Goal: Task Accomplishment & Management: Manage account settings

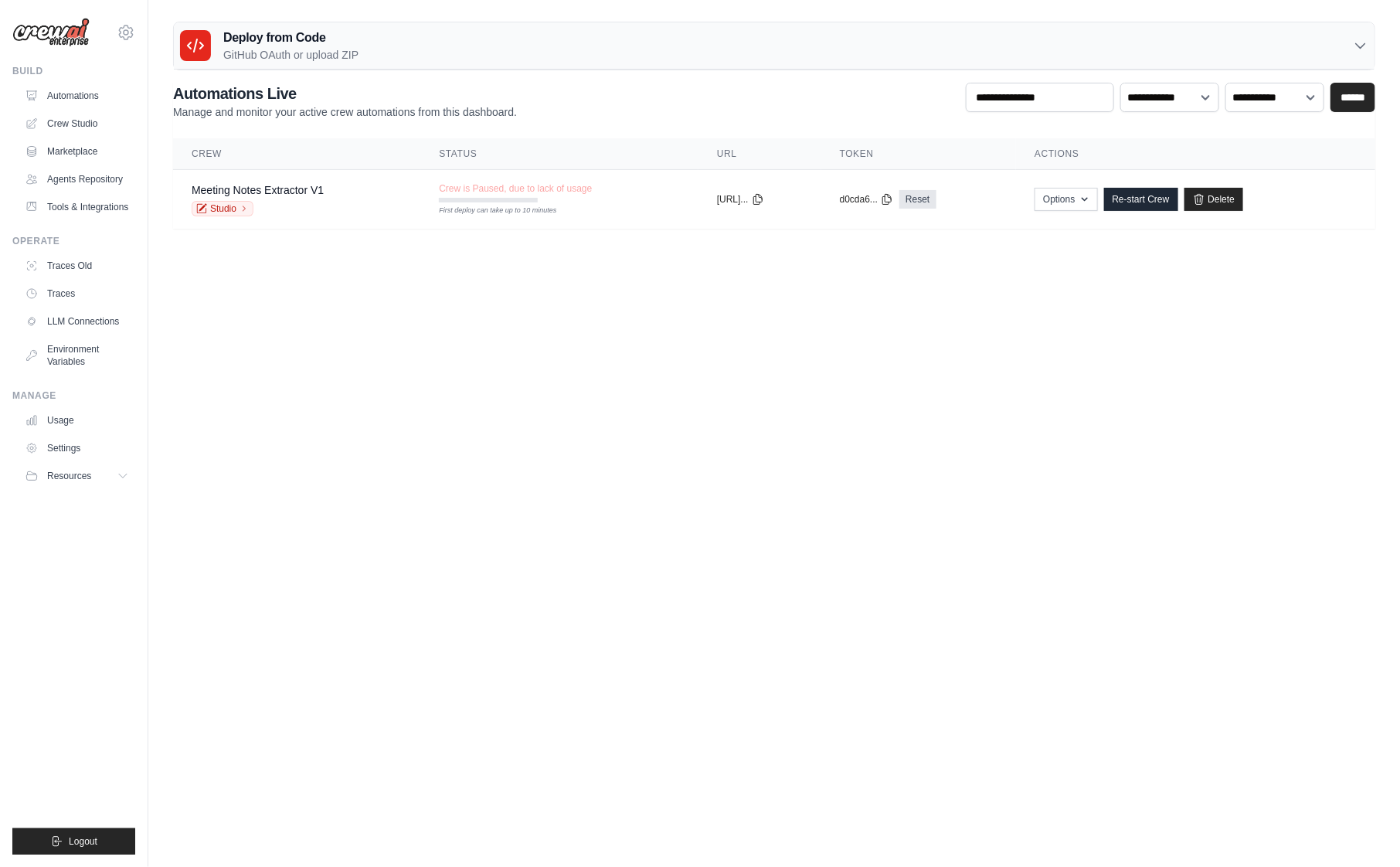
click at [879, 537] on body "[PERSON_NAME][EMAIL_ADDRESS][DOMAIN_NAME] Settings Build Automations" at bounding box center [700, 433] width 1400 height 867
click at [64, 275] on link "Traces Old" at bounding box center [79, 266] width 117 height 25
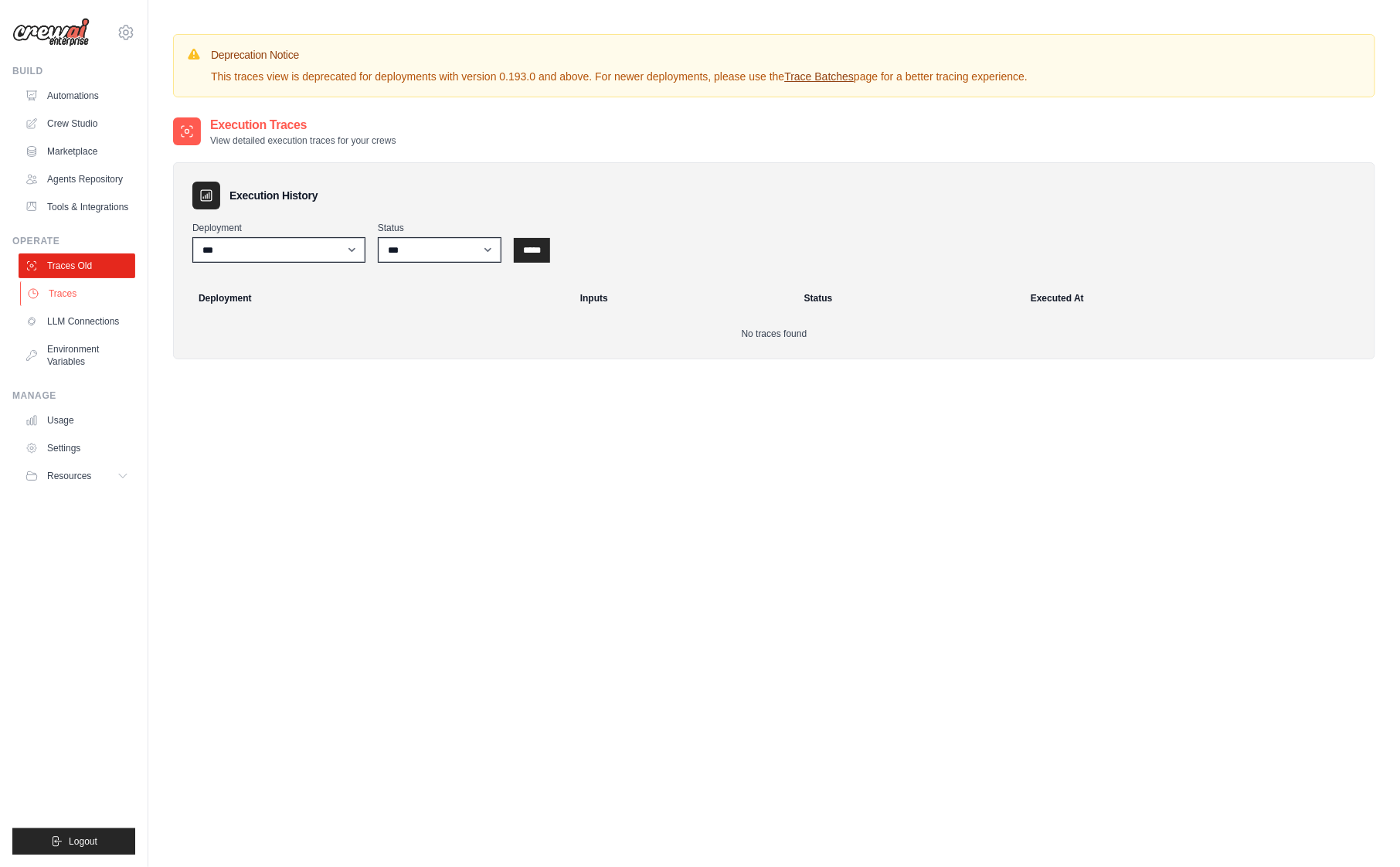
click at [62, 299] on link "Traces" at bounding box center [79, 294] width 117 height 25
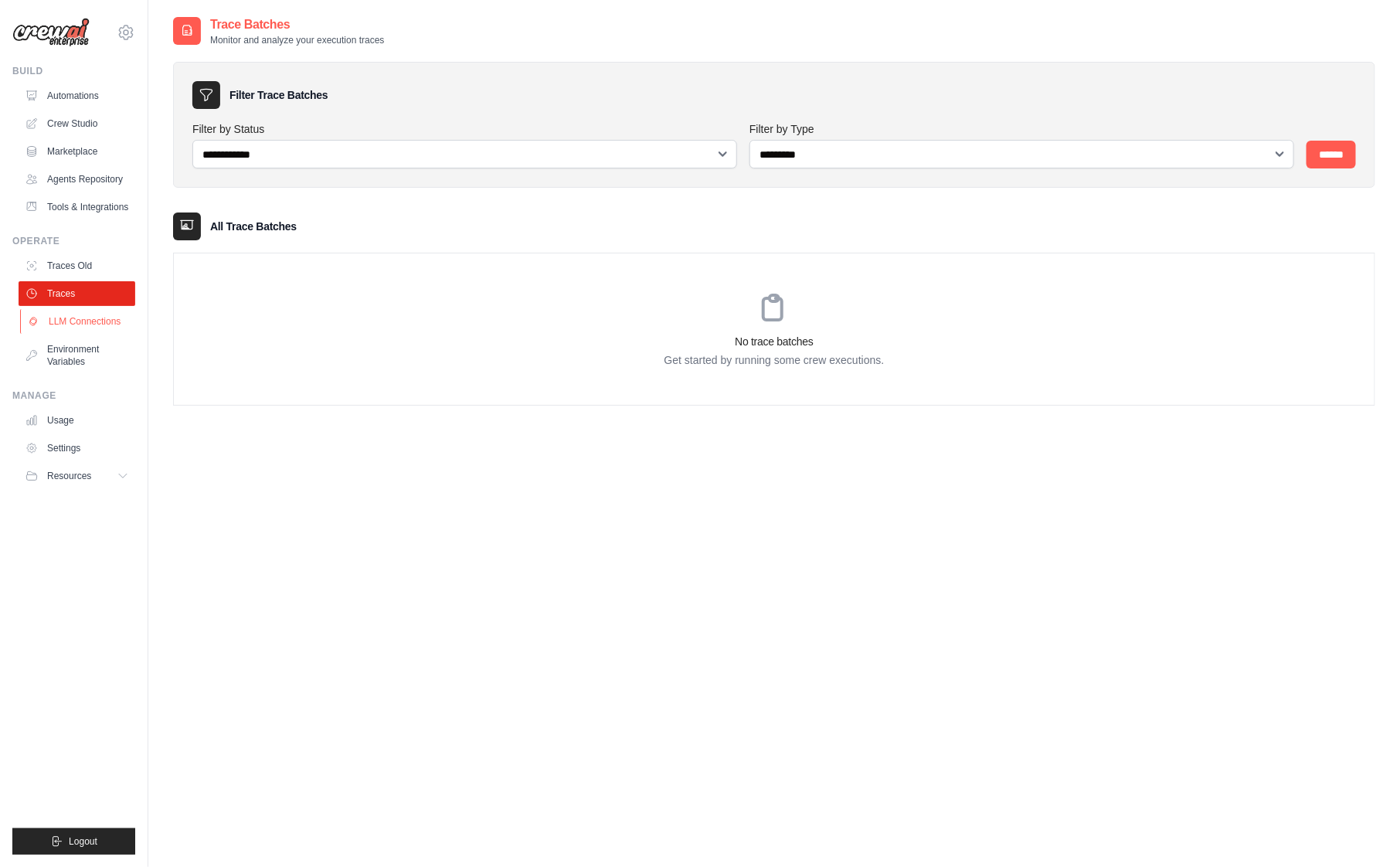
click at [74, 328] on link "LLM Connections" at bounding box center [79, 322] width 117 height 25
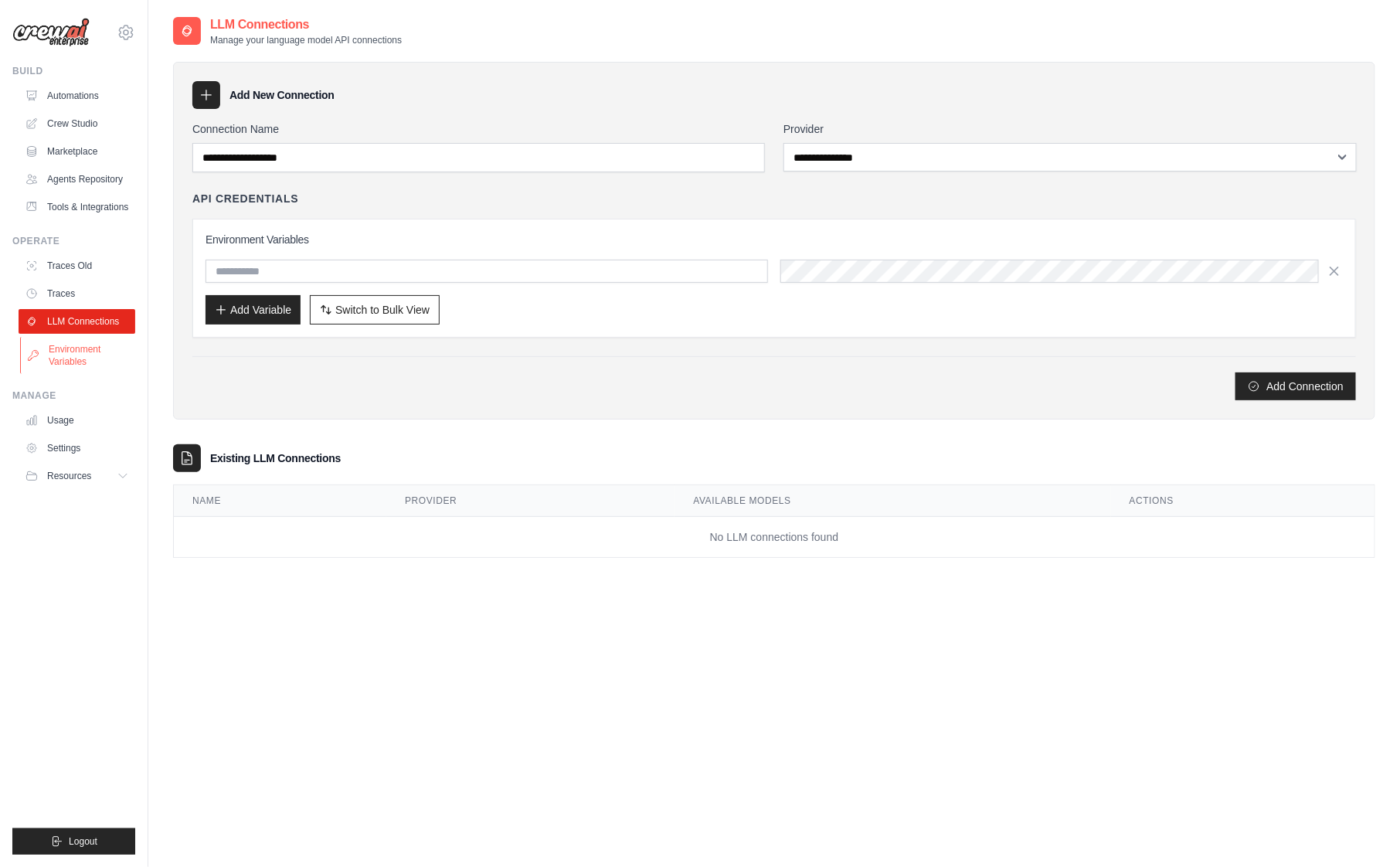
click at [73, 365] on link "Environment Variables" at bounding box center [79, 355] width 117 height 37
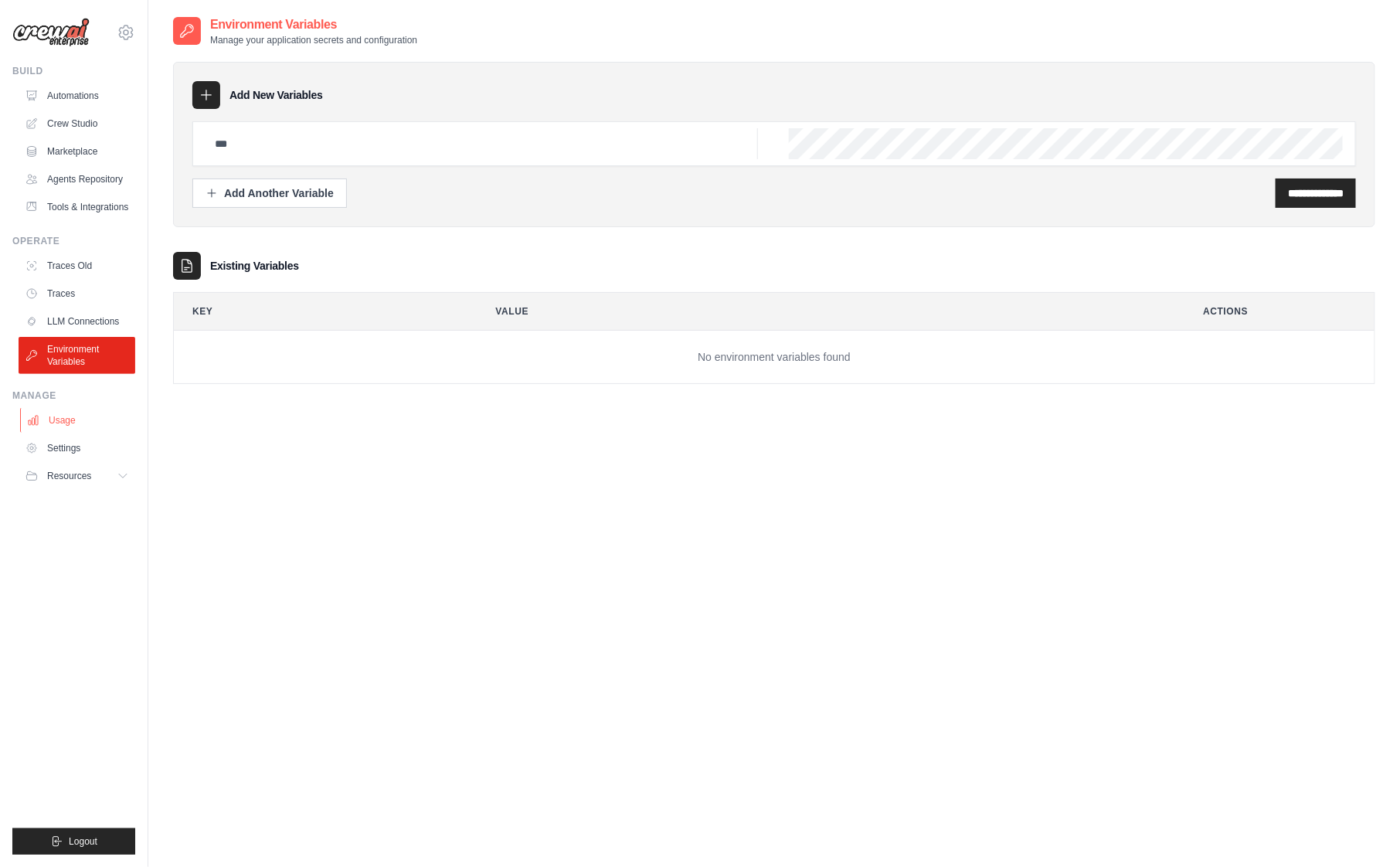
click at [73, 433] on link "Usage" at bounding box center [79, 421] width 117 height 25
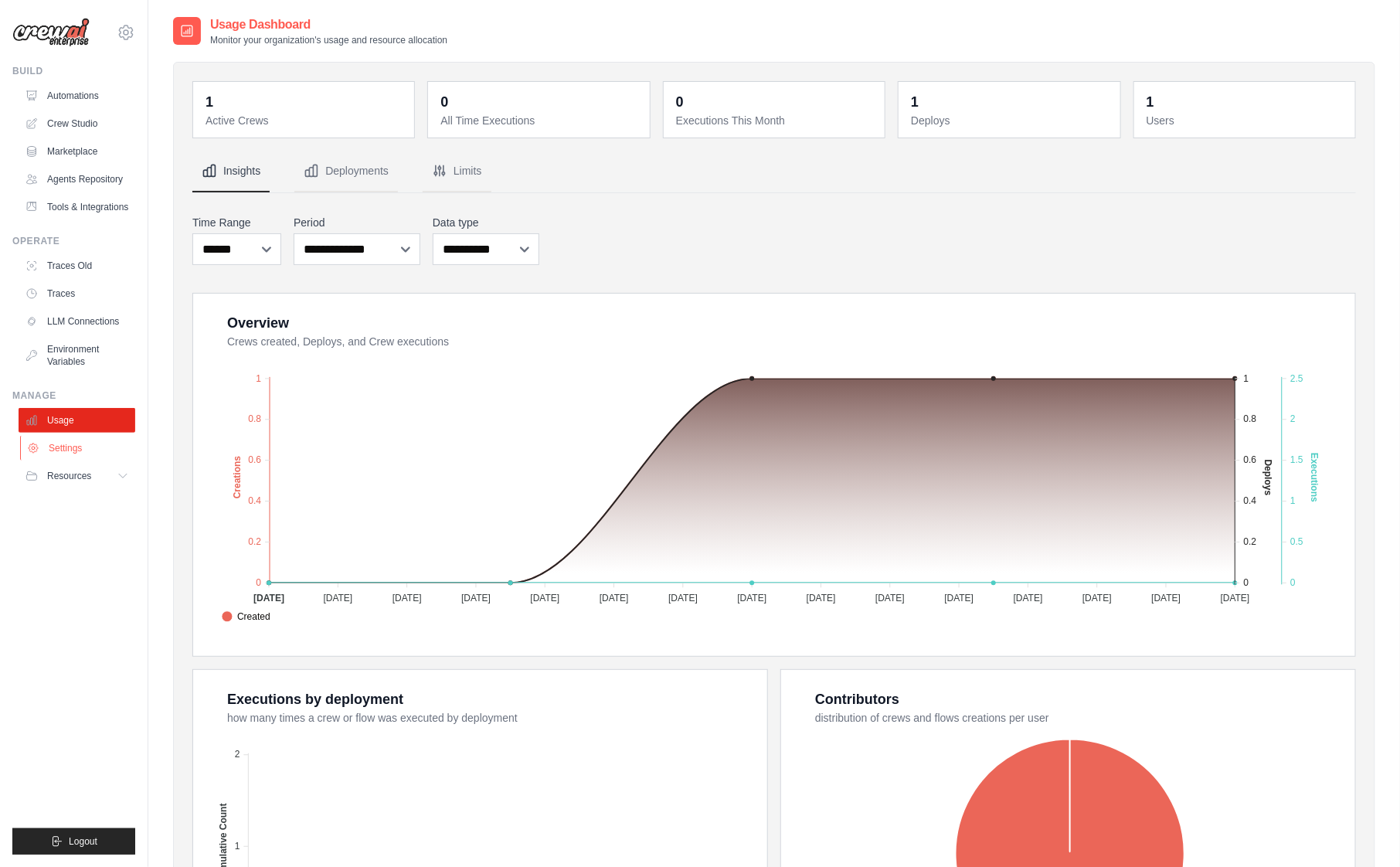
click at [70, 461] on link "Settings" at bounding box center [79, 448] width 117 height 25
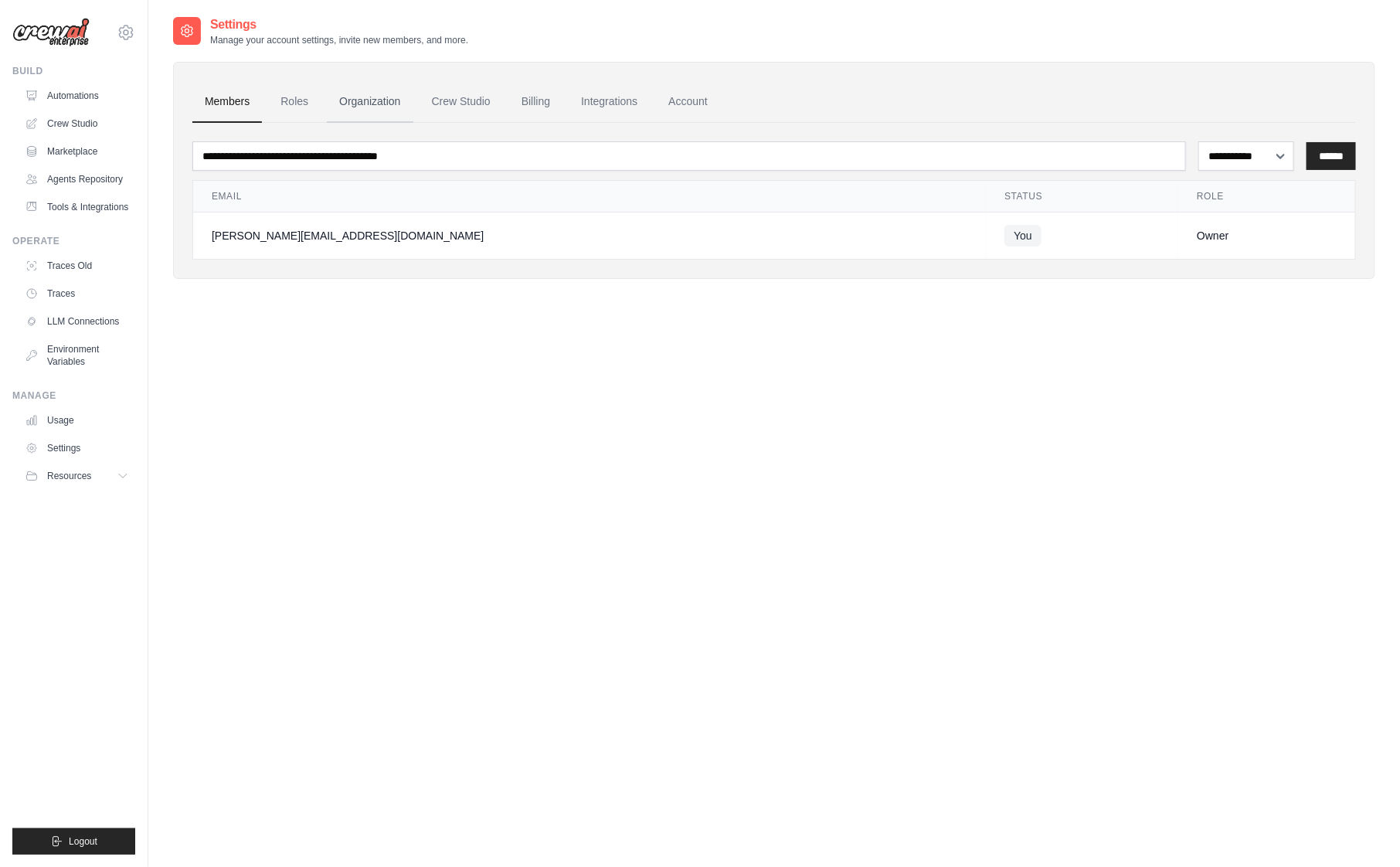
click at [337, 100] on link "Organization" at bounding box center [370, 103] width 86 height 42
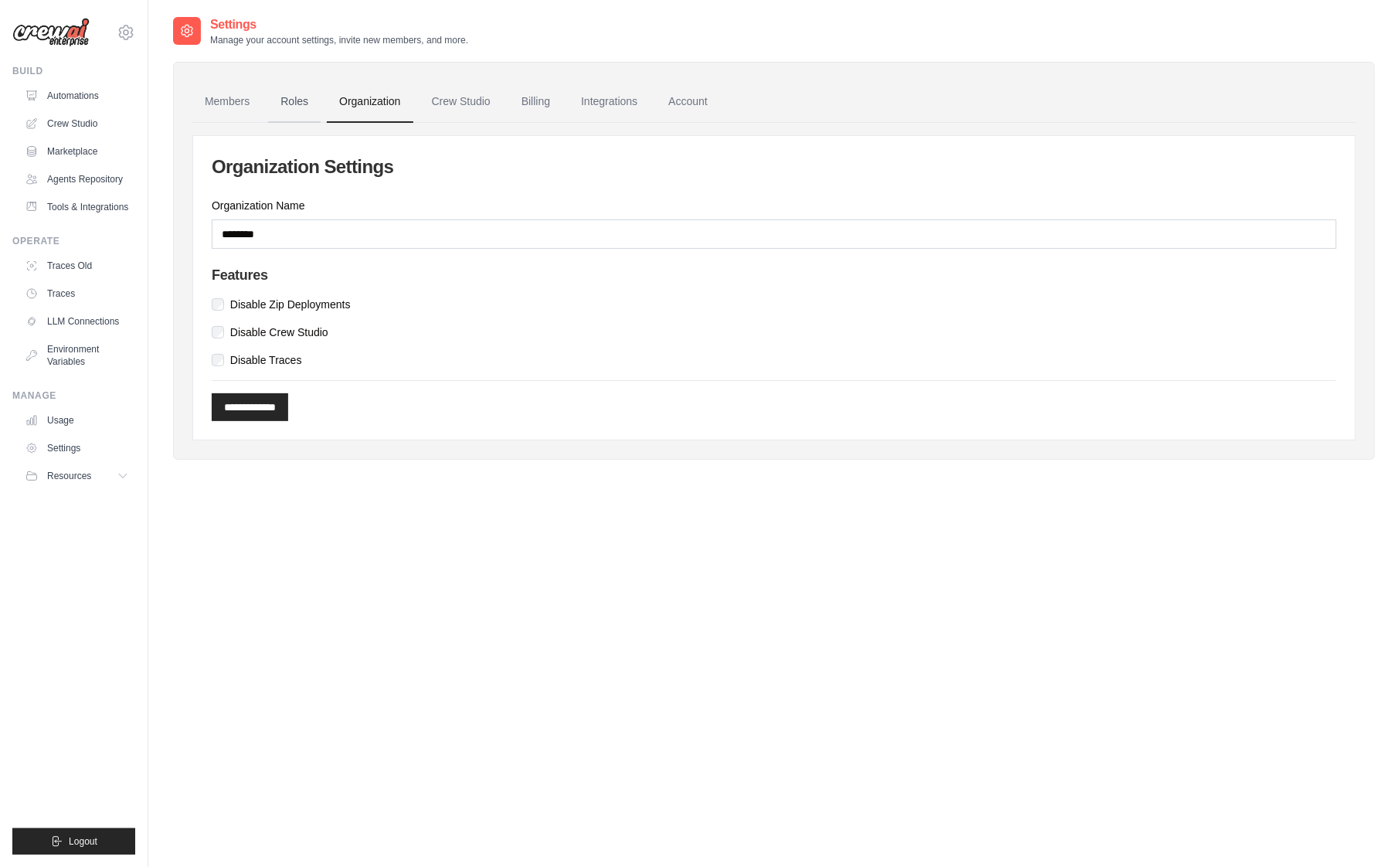
click at [293, 104] on link "Roles" at bounding box center [294, 103] width 53 height 42
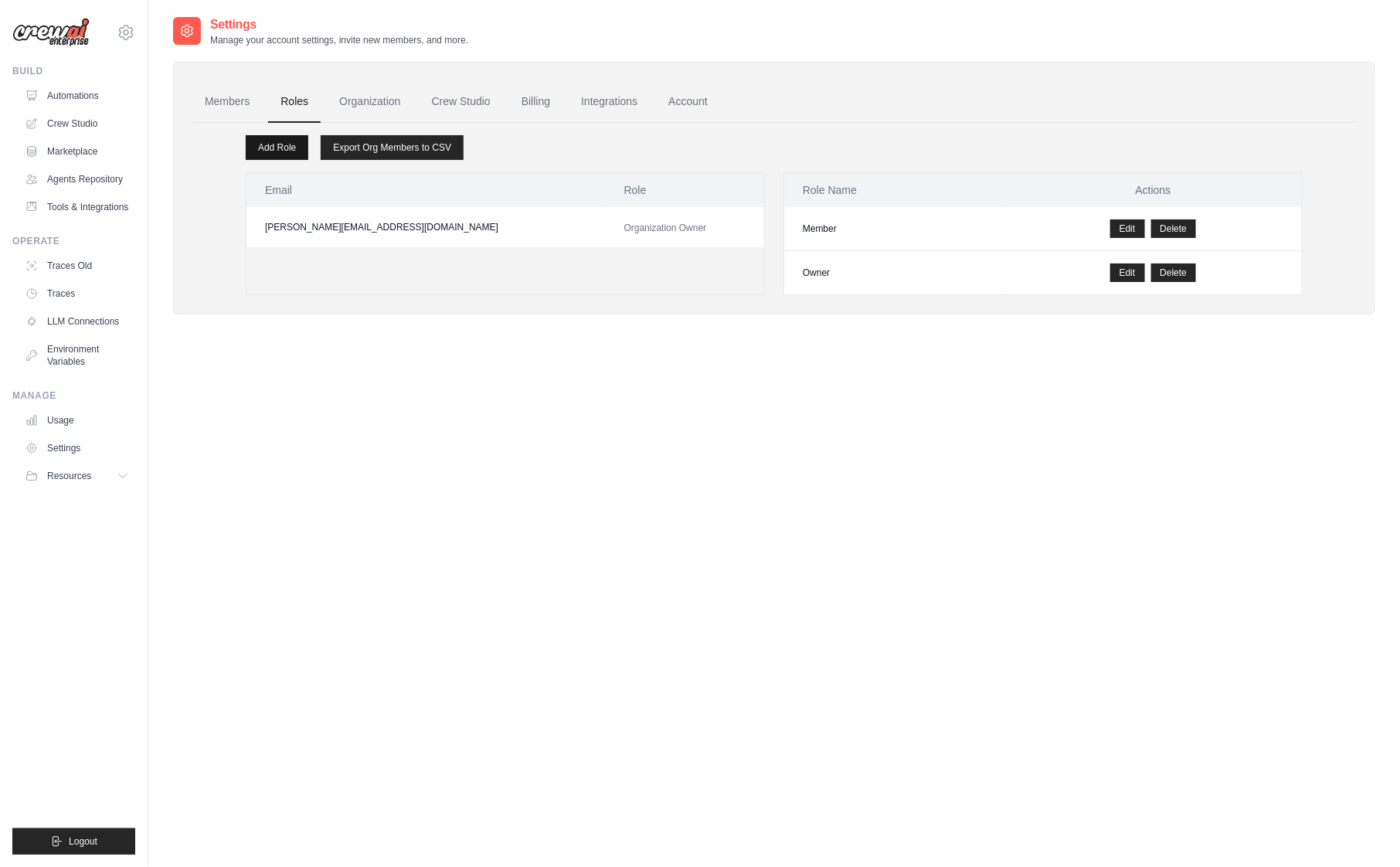
click at [284, 141] on link "Add Role" at bounding box center [276, 148] width 62 height 25
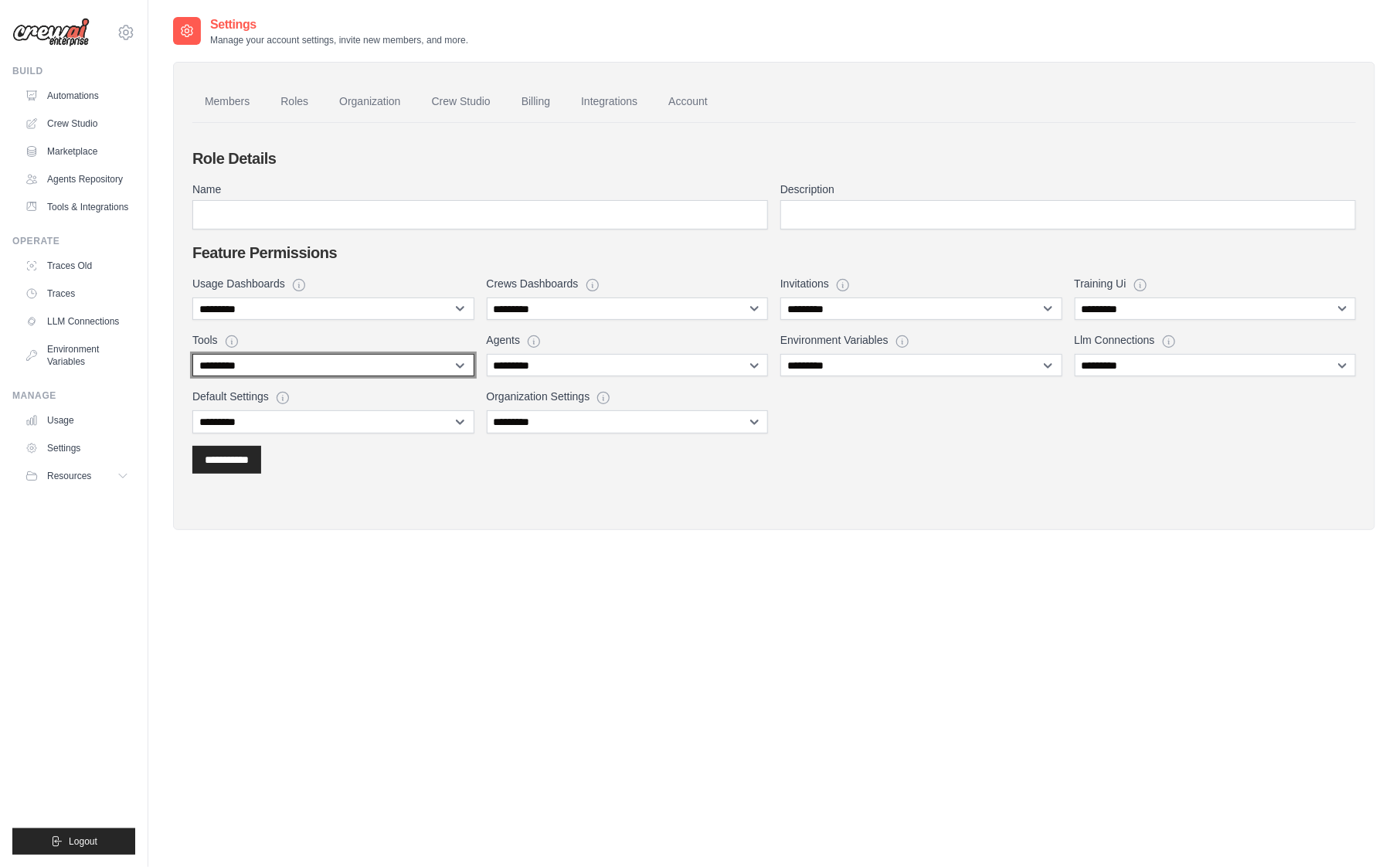
click at [433, 365] on select "**********" at bounding box center [333, 364] width 282 height 22
click at [193, 354] on select "**********" at bounding box center [333, 364] width 282 height 22
click at [61, 217] on link "Tools & Integrations" at bounding box center [79, 207] width 117 height 25
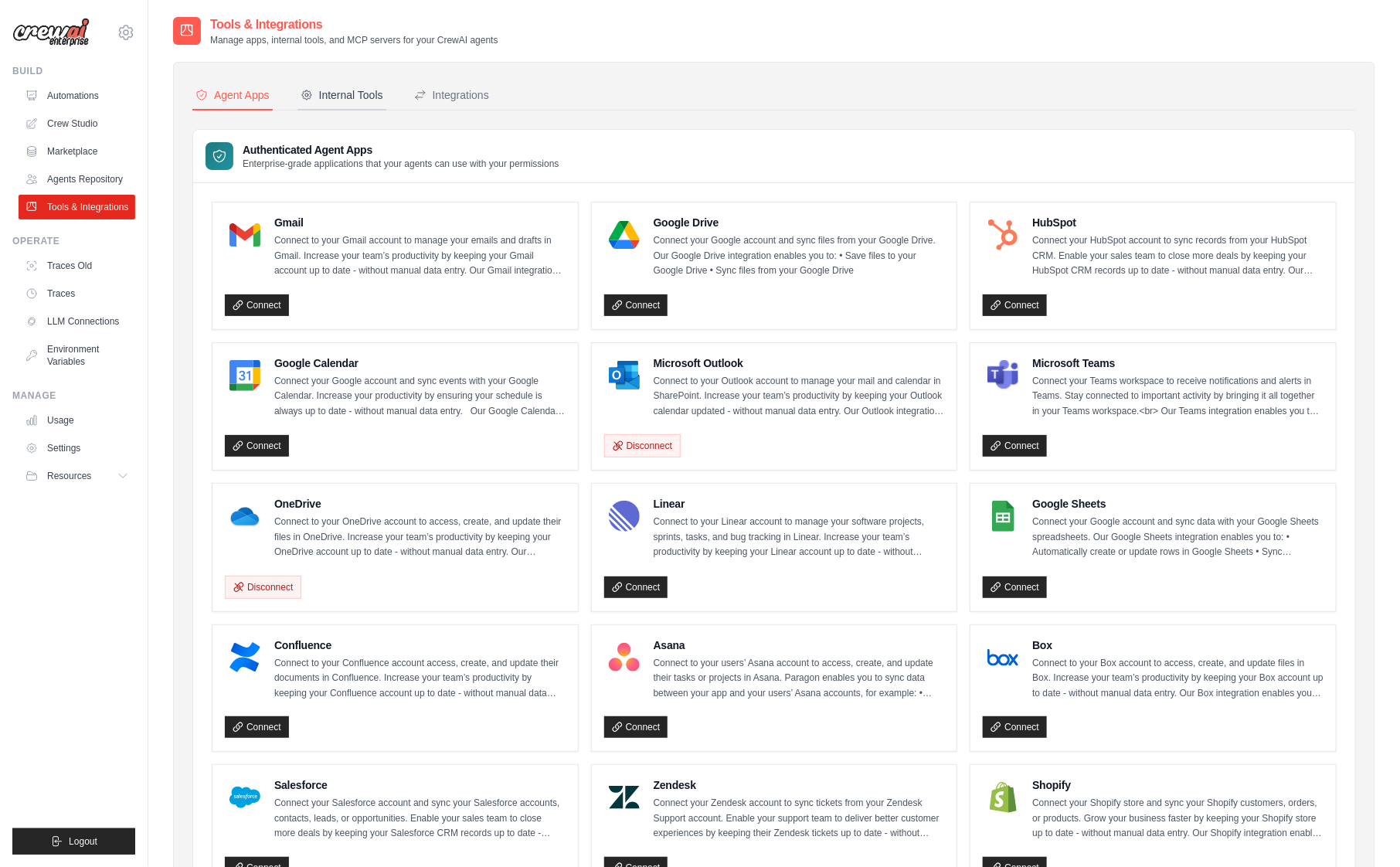
click at [345, 92] on div "Internal Tools" at bounding box center [342, 95] width 82 height 15
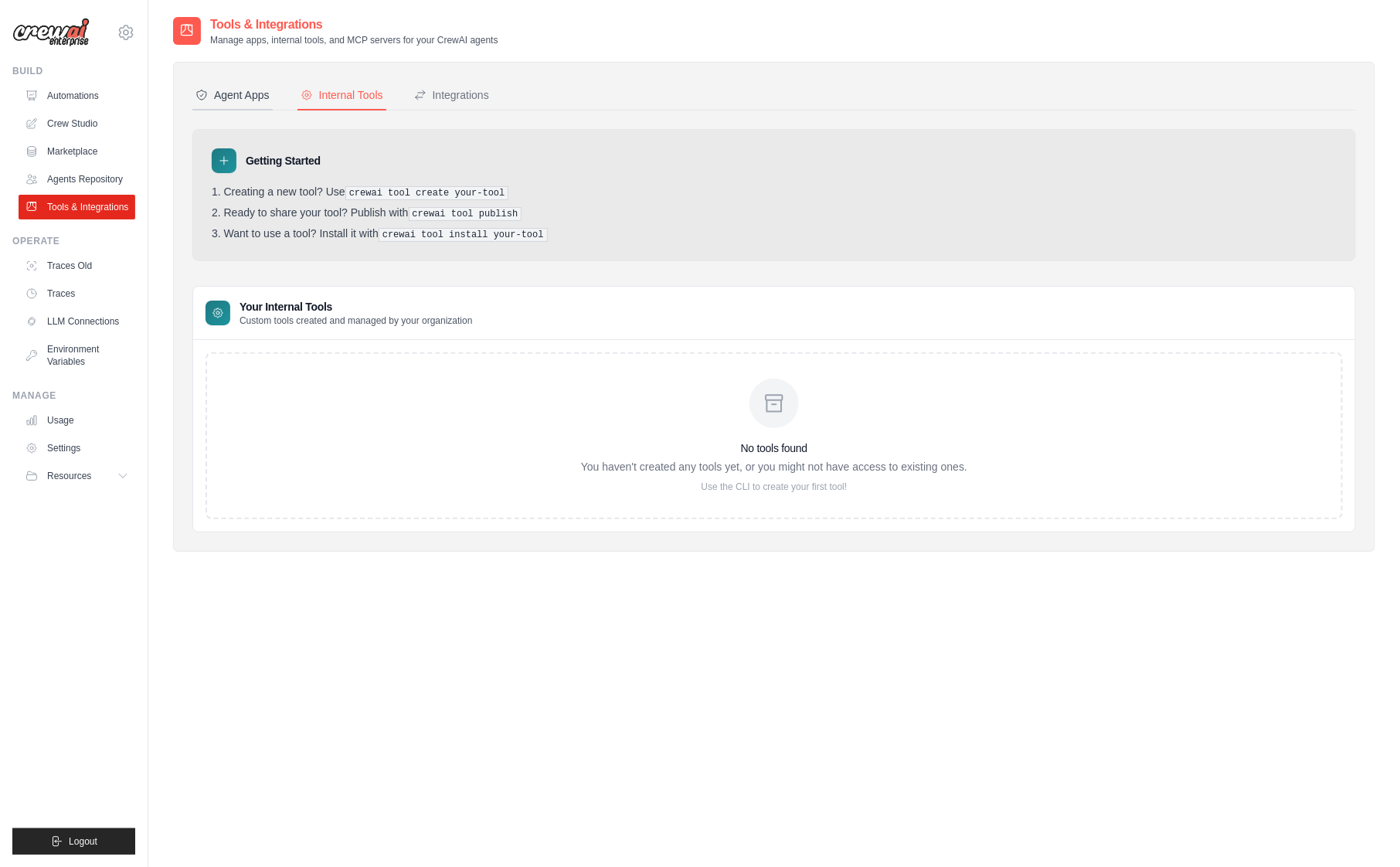
click at [259, 88] on div "Agent Apps" at bounding box center [232, 95] width 74 height 15
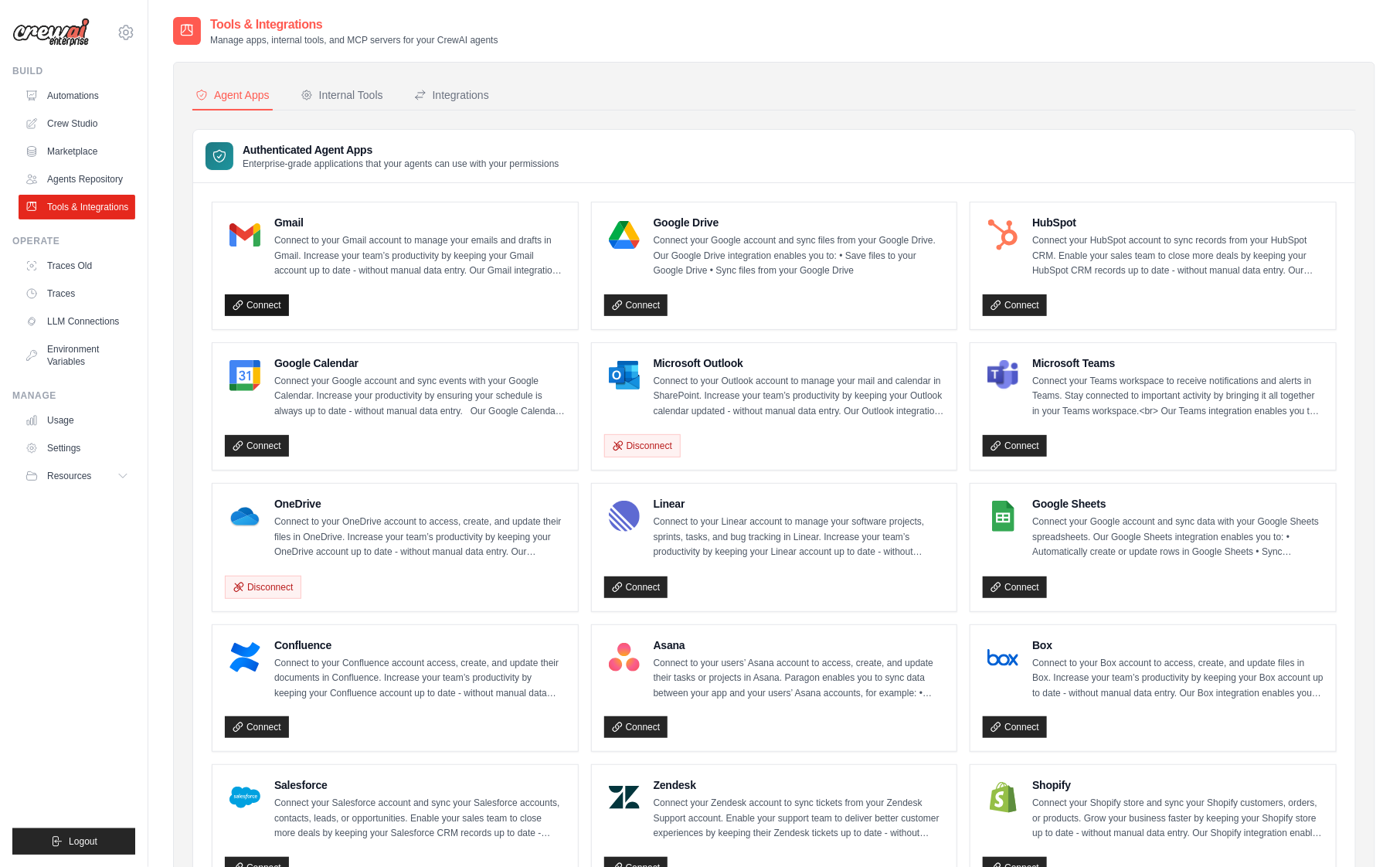
click at [247, 300] on link "Connect" at bounding box center [257, 305] width 64 height 22
click at [76, 277] on link "Traces Old" at bounding box center [79, 266] width 117 height 25
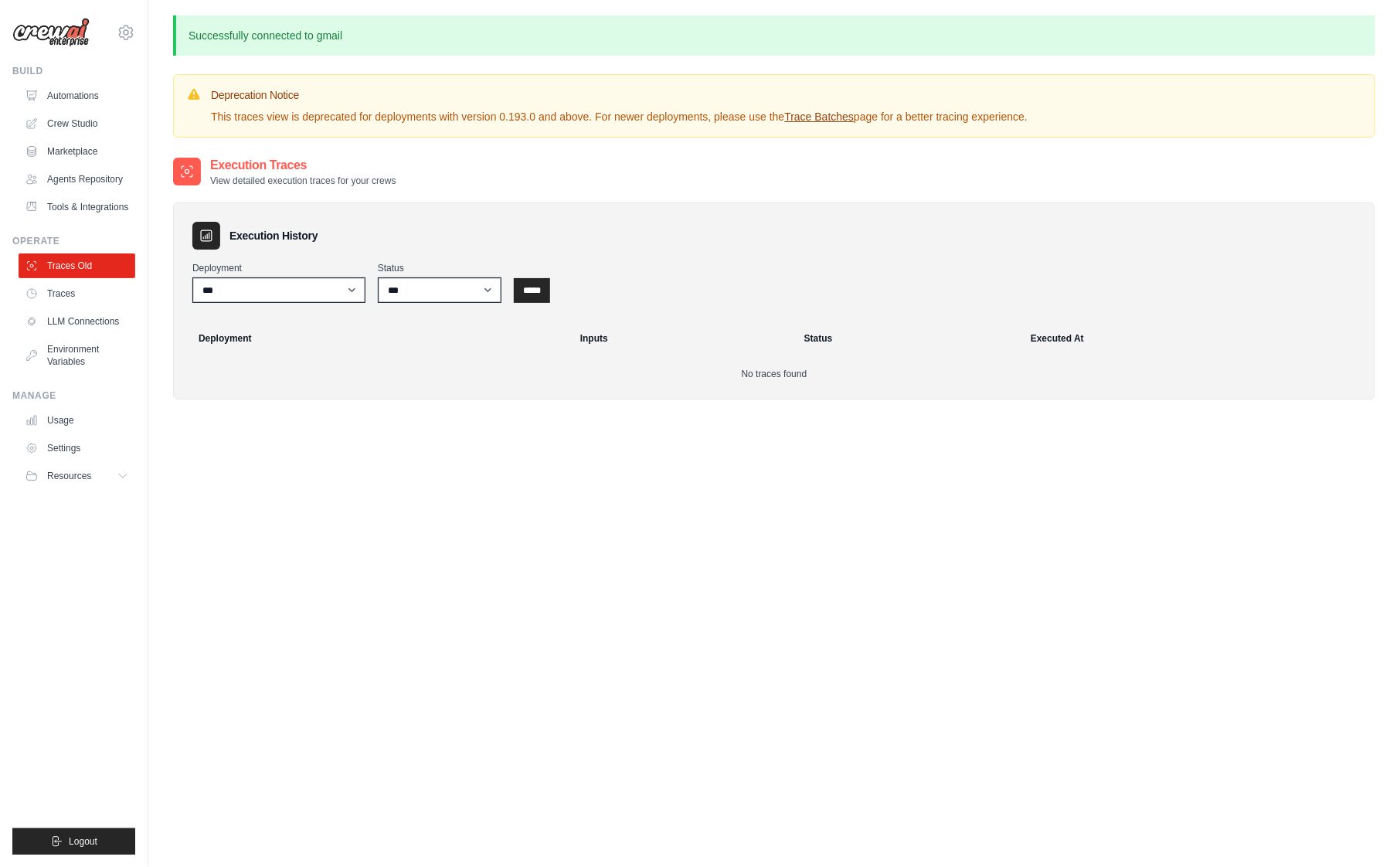
click at [68, 300] on link "Traces" at bounding box center [77, 294] width 117 height 25
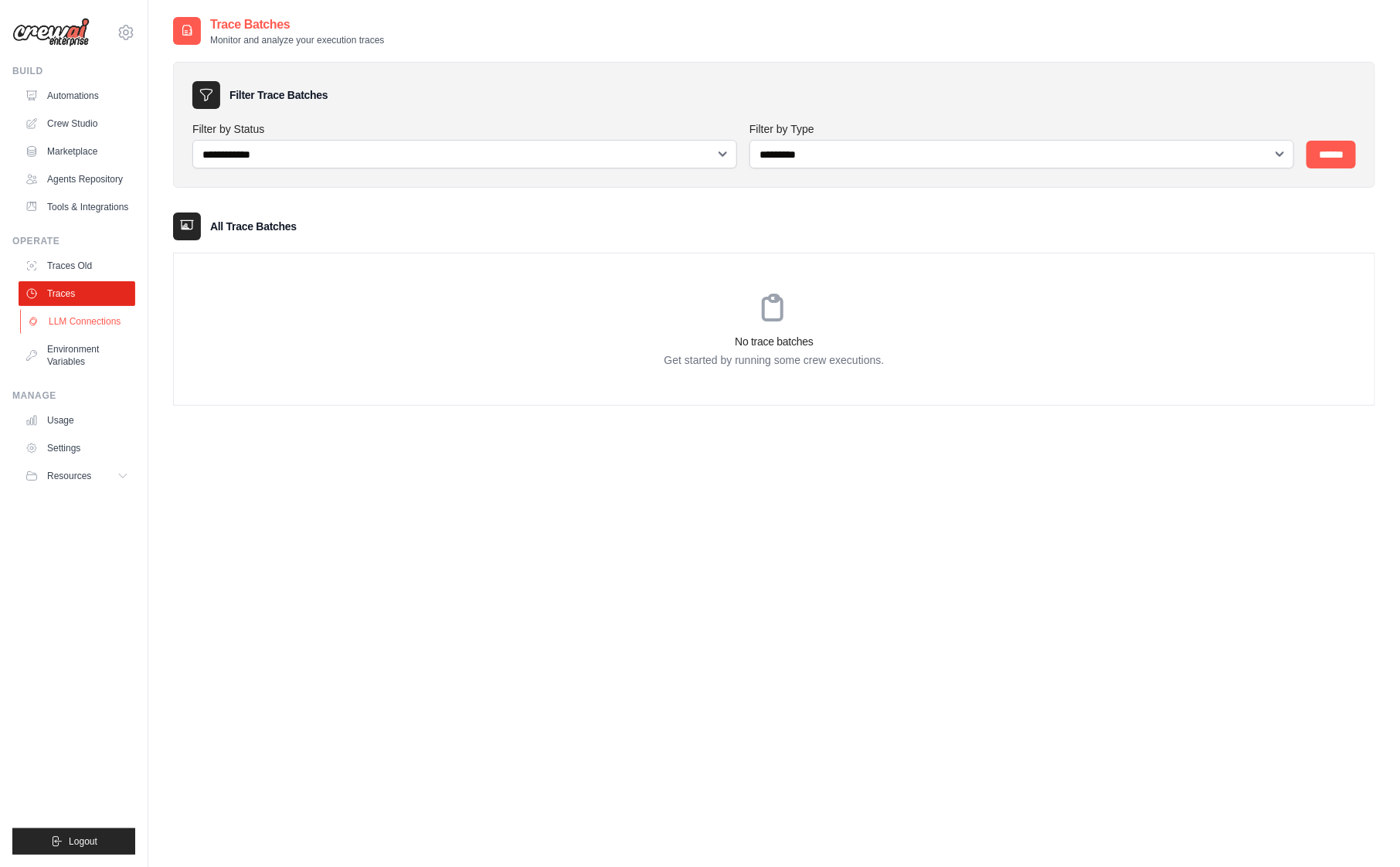
click at [83, 333] on link "LLM Connections" at bounding box center [79, 322] width 117 height 25
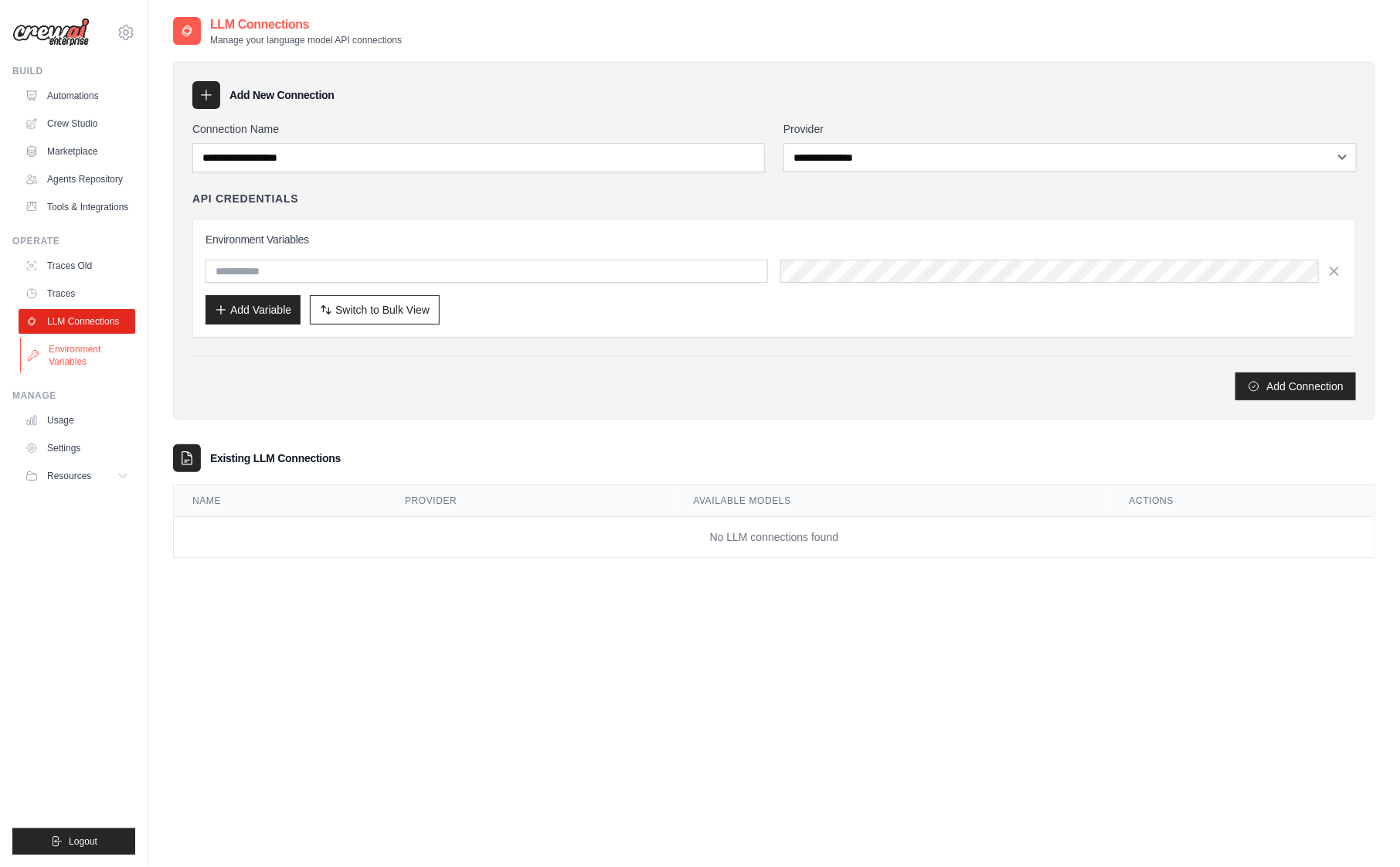
click at [78, 365] on link "Environment Variables" at bounding box center [79, 355] width 117 height 37
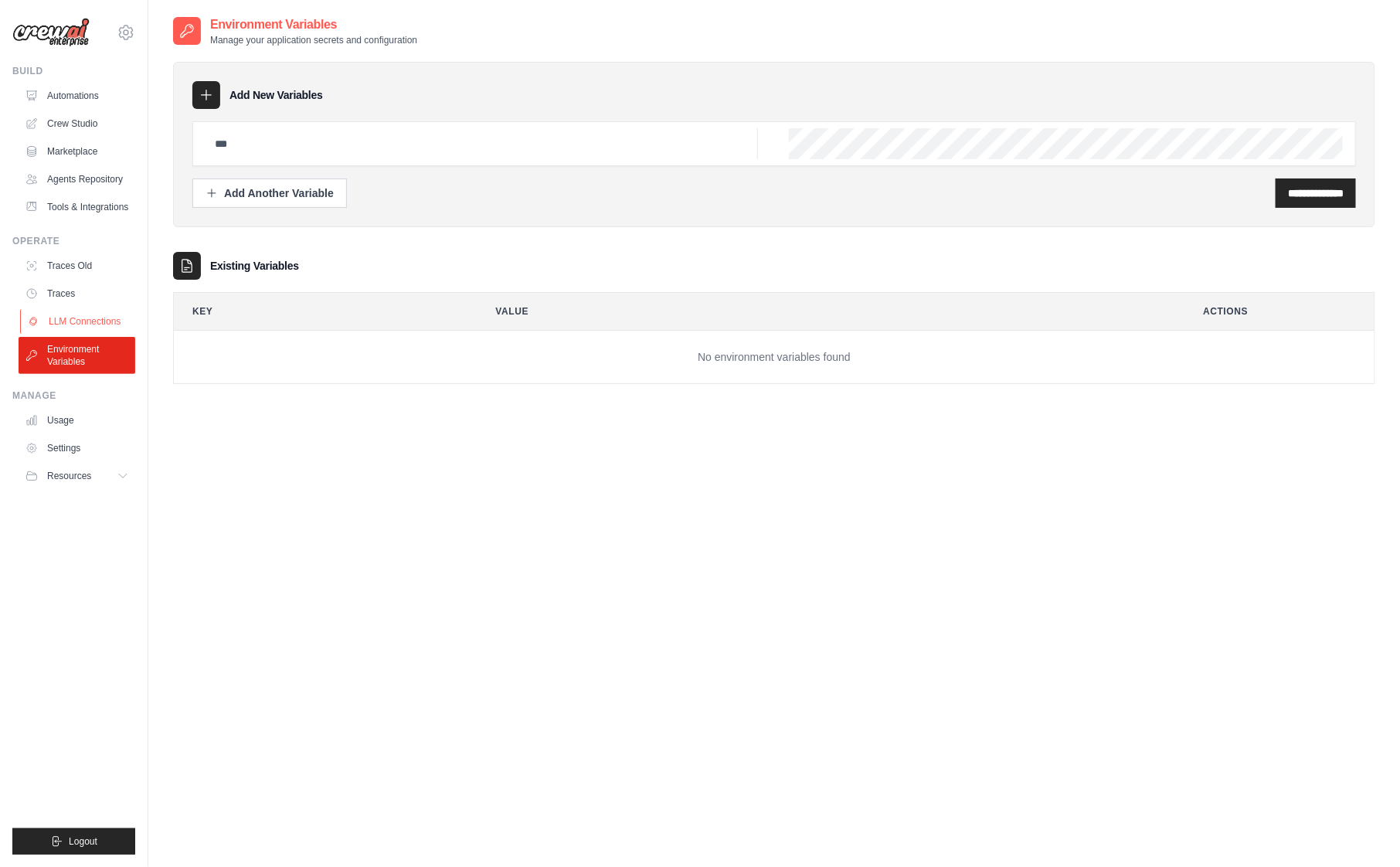
click at [81, 331] on link "LLM Connections" at bounding box center [79, 322] width 117 height 25
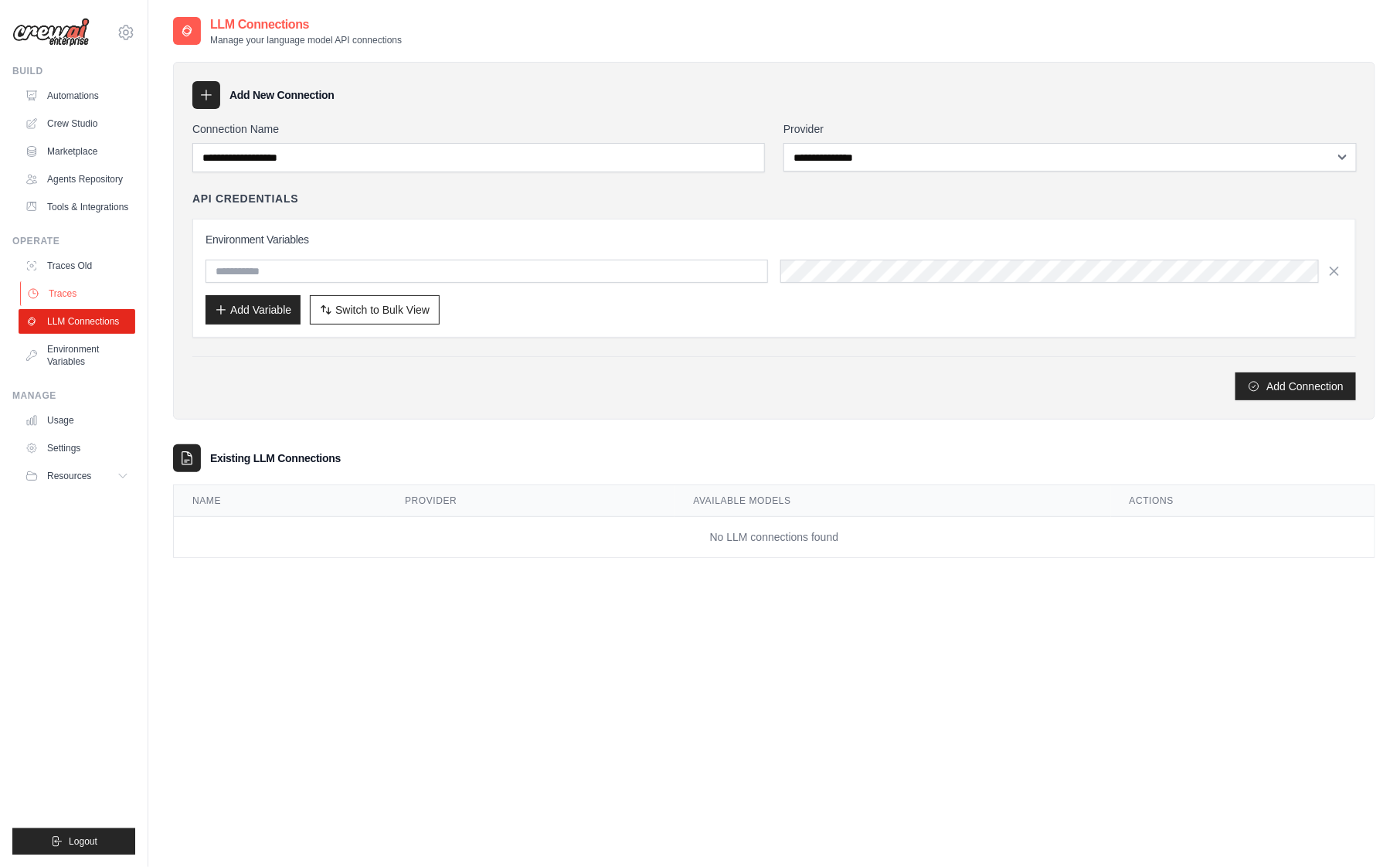
click at [80, 293] on link "Traces" at bounding box center [79, 294] width 117 height 25
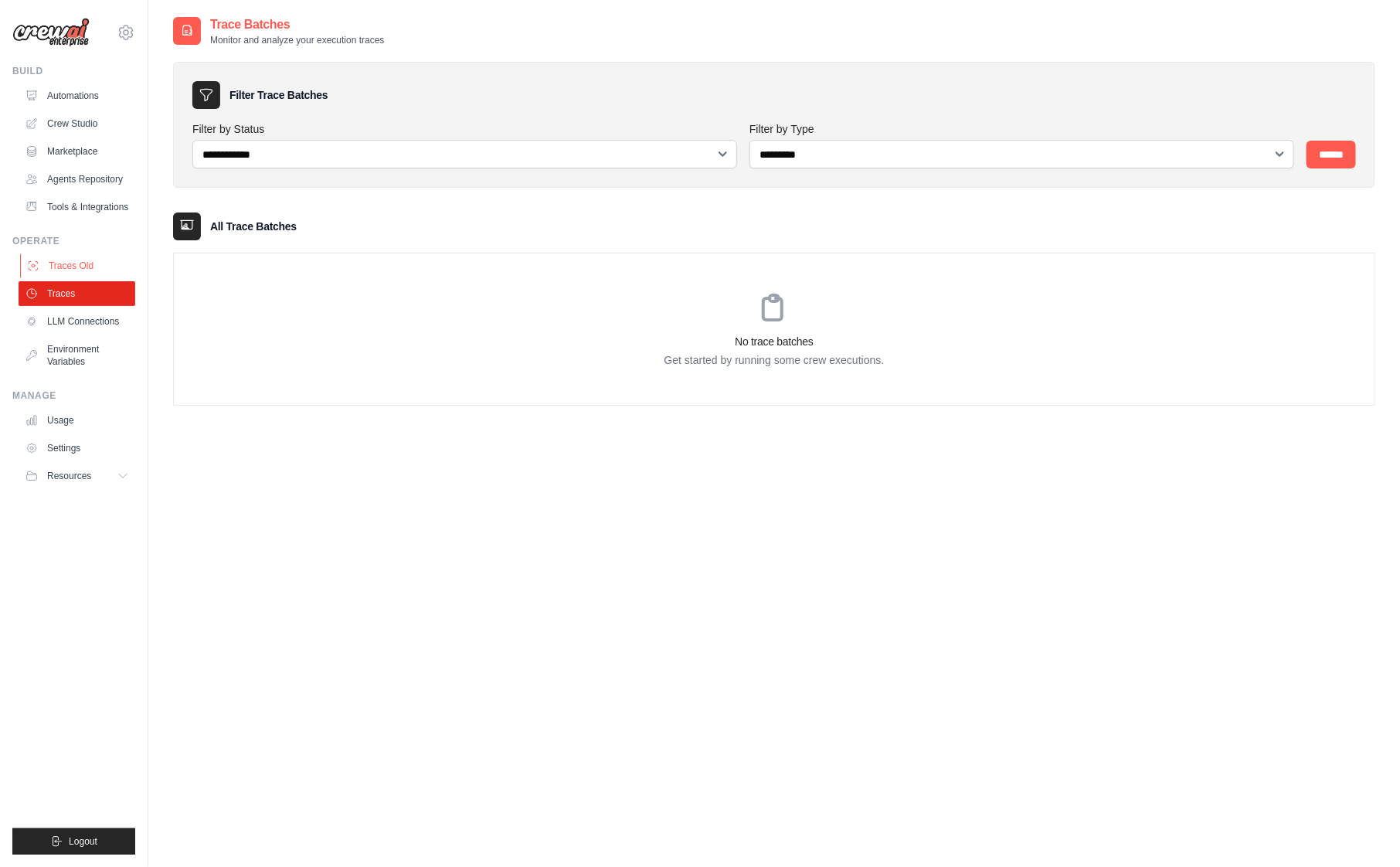
click at [80, 276] on link "Traces Old" at bounding box center [79, 266] width 117 height 25
